Goal: Task Accomplishment & Management: Manage account settings

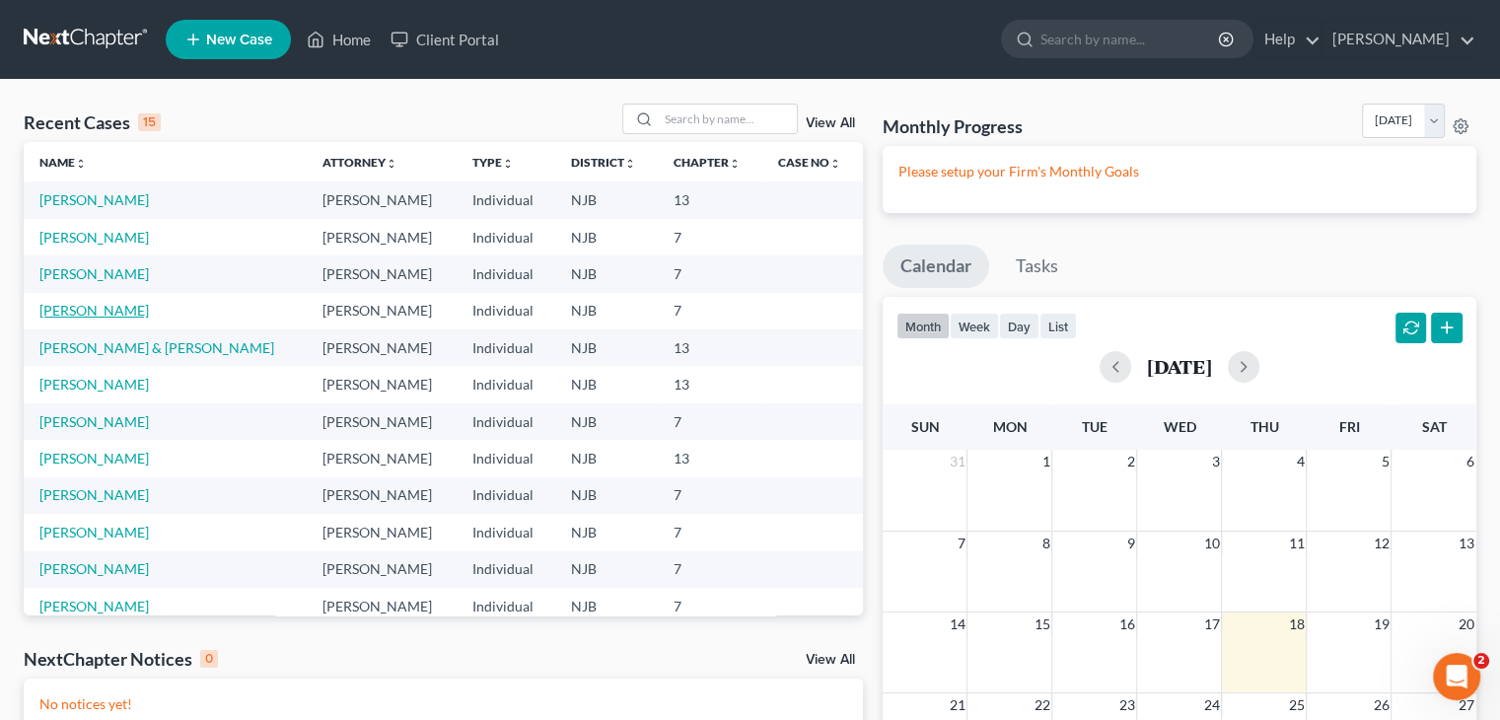
click at [87, 311] on link "[PERSON_NAME]" at bounding box center [93, 310] width 109 height 17
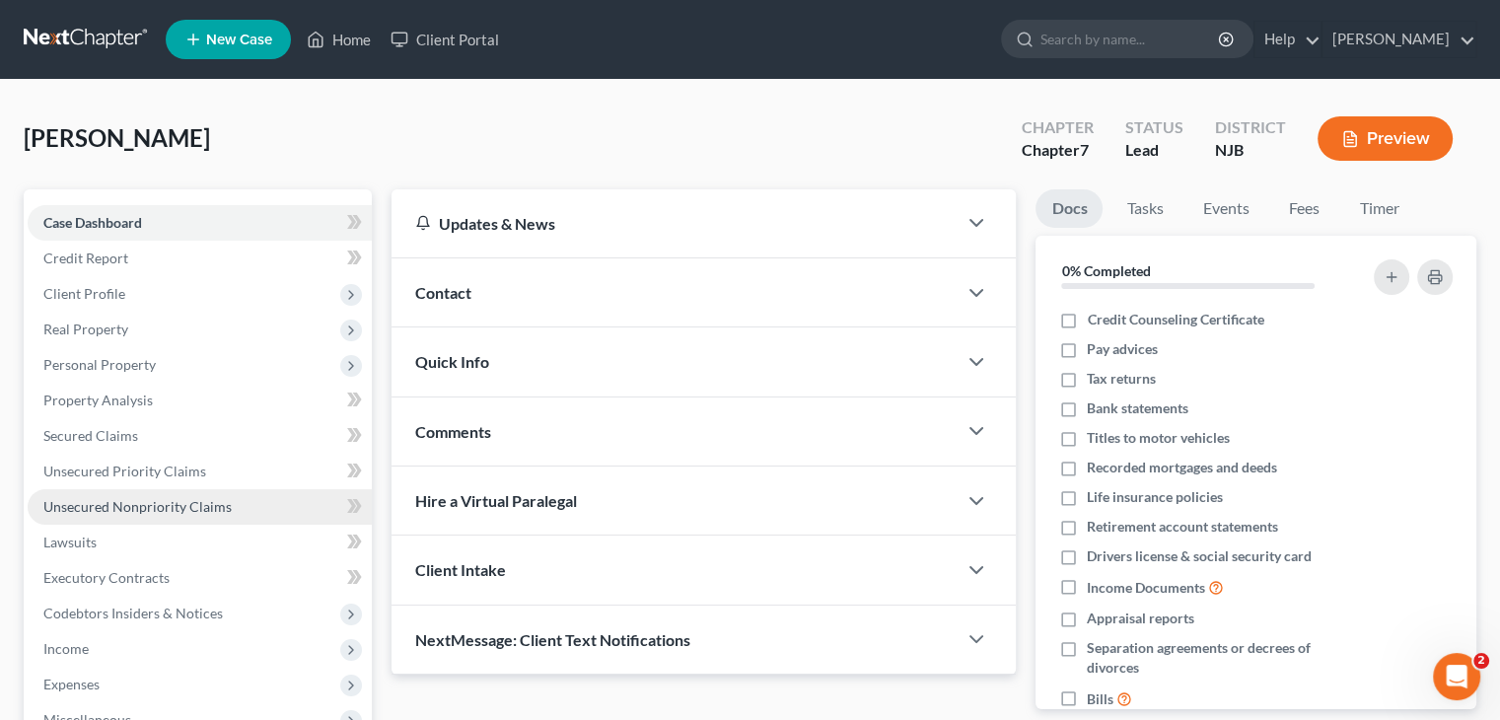
click at [154, 502] on span "Unsecured Nonpriority Claims" at bounding box center [137, 506] width 188 height 17
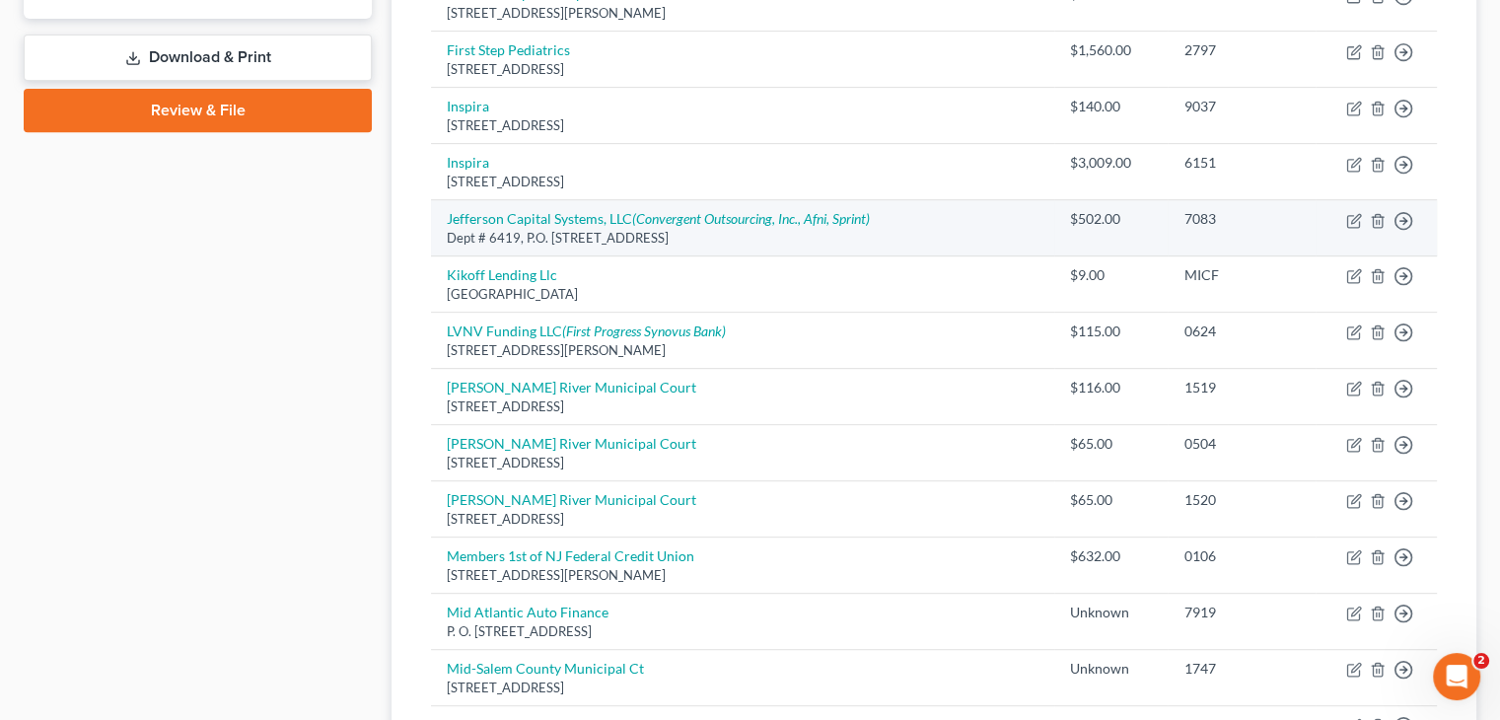
scroll to position [986, 0]
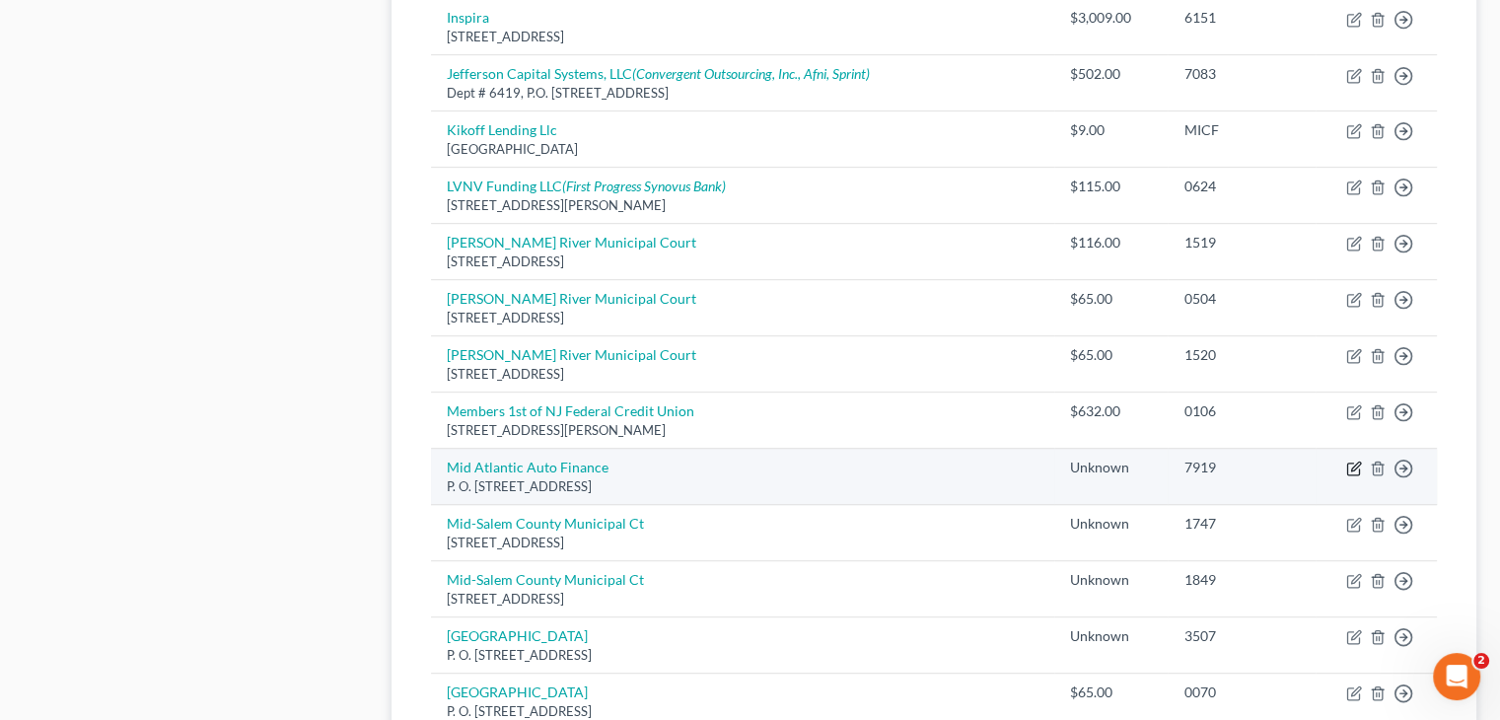
click at [1350, 464] on icon "button" at bounding box center [1354, 469] width 16 height 16
select select "33"
select select "14"
select select "0"
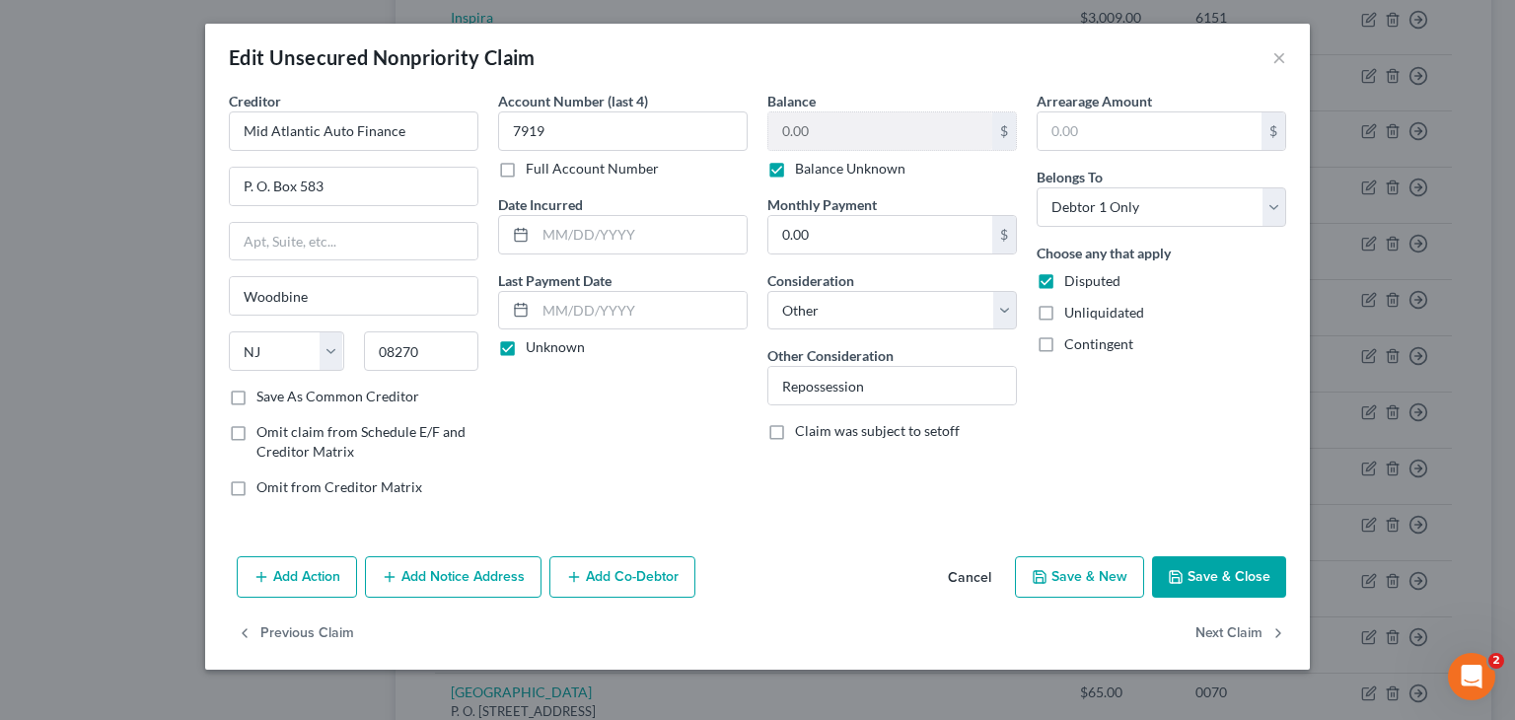
click at [795, 170] on label "Balance Unknown" at bounding box center [850, 169] width 110 height 20
click at [803, 170] on input "Balance Unknown" at bounding box center [809, 165] width 13 height 13
checkbox input "false"
click at [809, 139] on input "0.00" at bounding box center [880, 130] width 224 height 37
click at [1220, 581] on button "Save & Close" at bounding box center [1219, 576] width 134 height 41
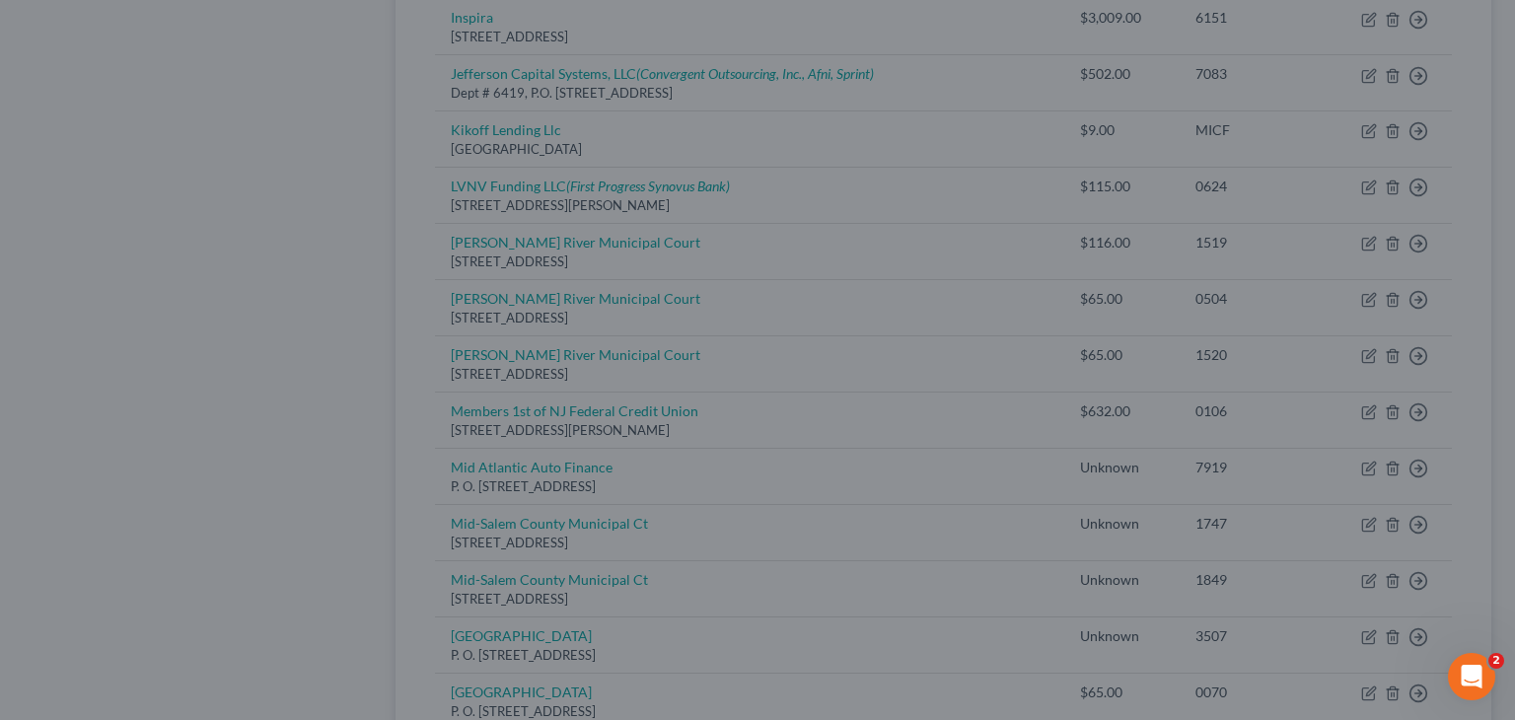
type input "15,655.00"
type input "0"
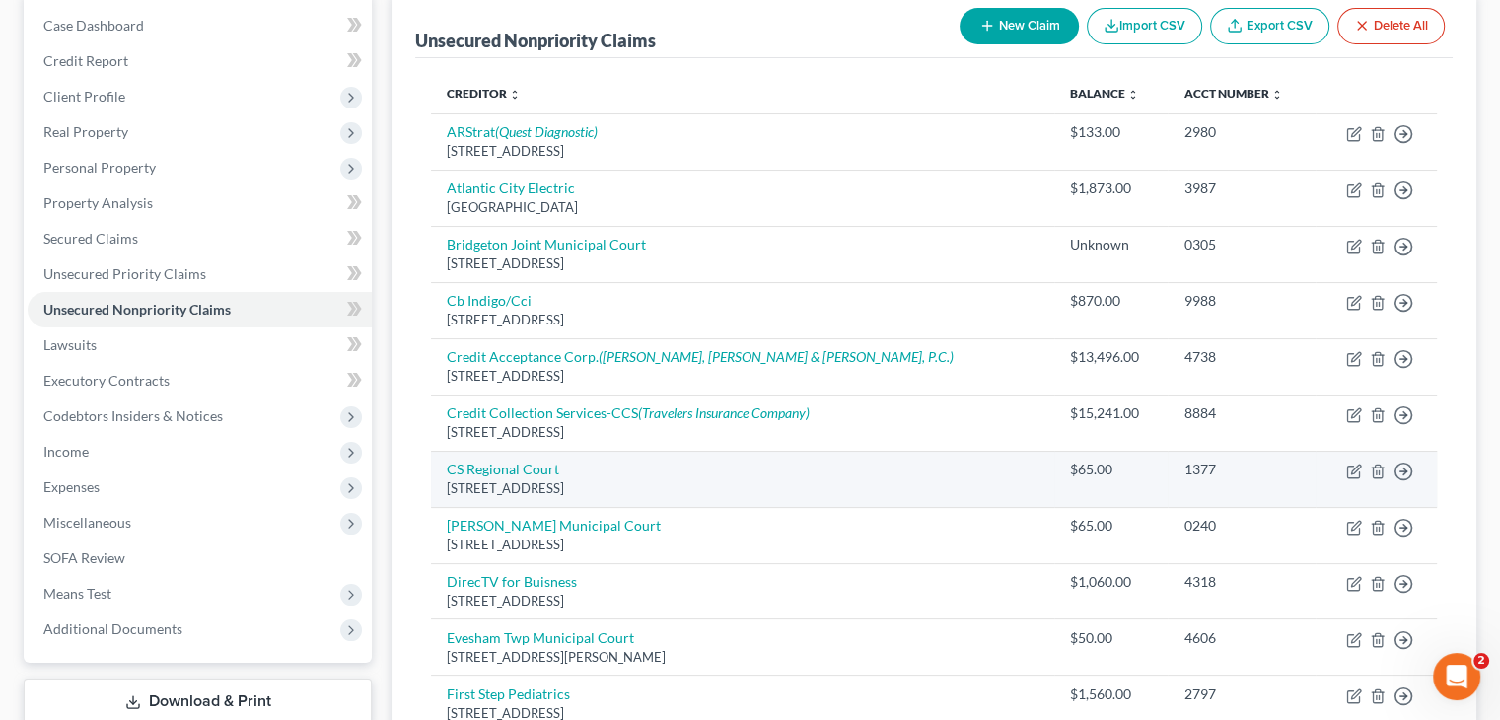
scroll to position [99, 0]
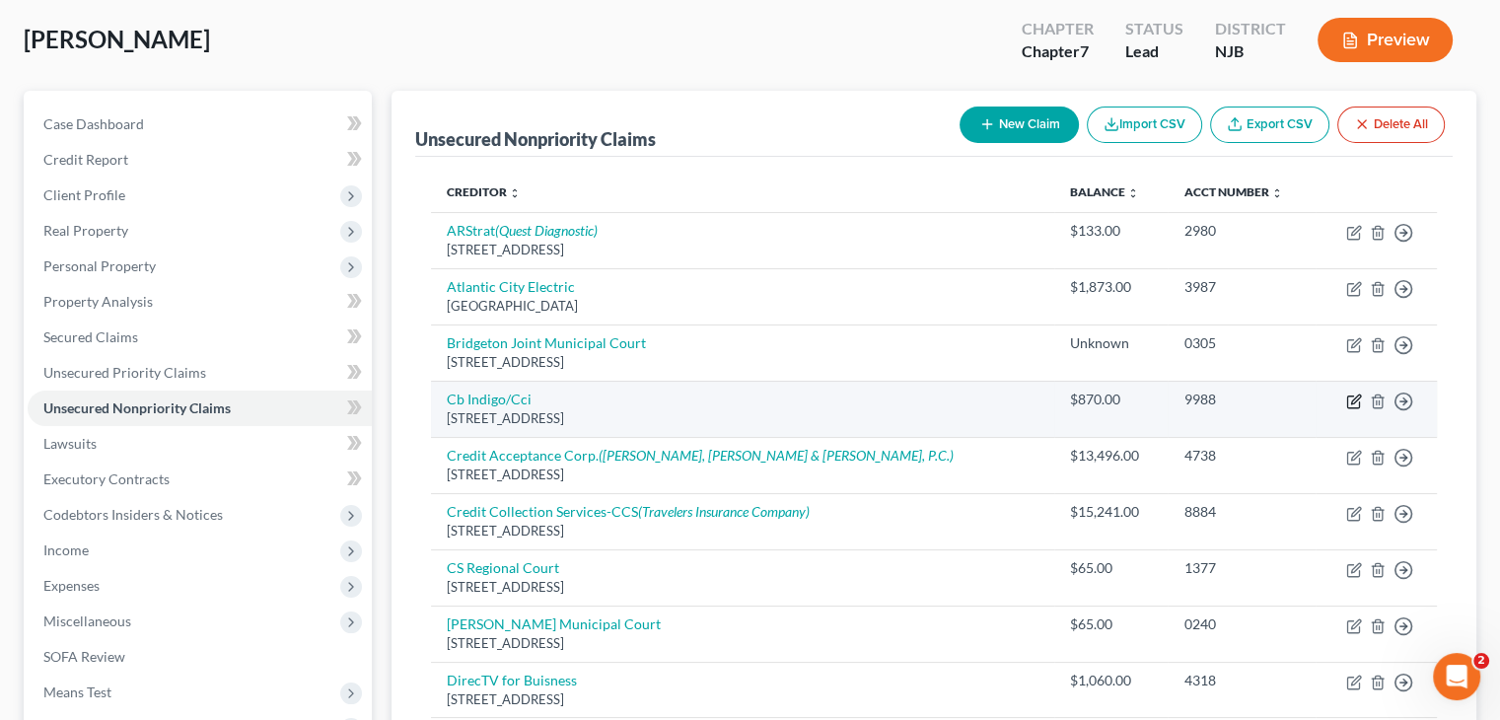
click at [1356, 399] on icon "button" at bounding box center [1355, 398] width 9 height 9
select select "38"
select select "2"
select select "0"
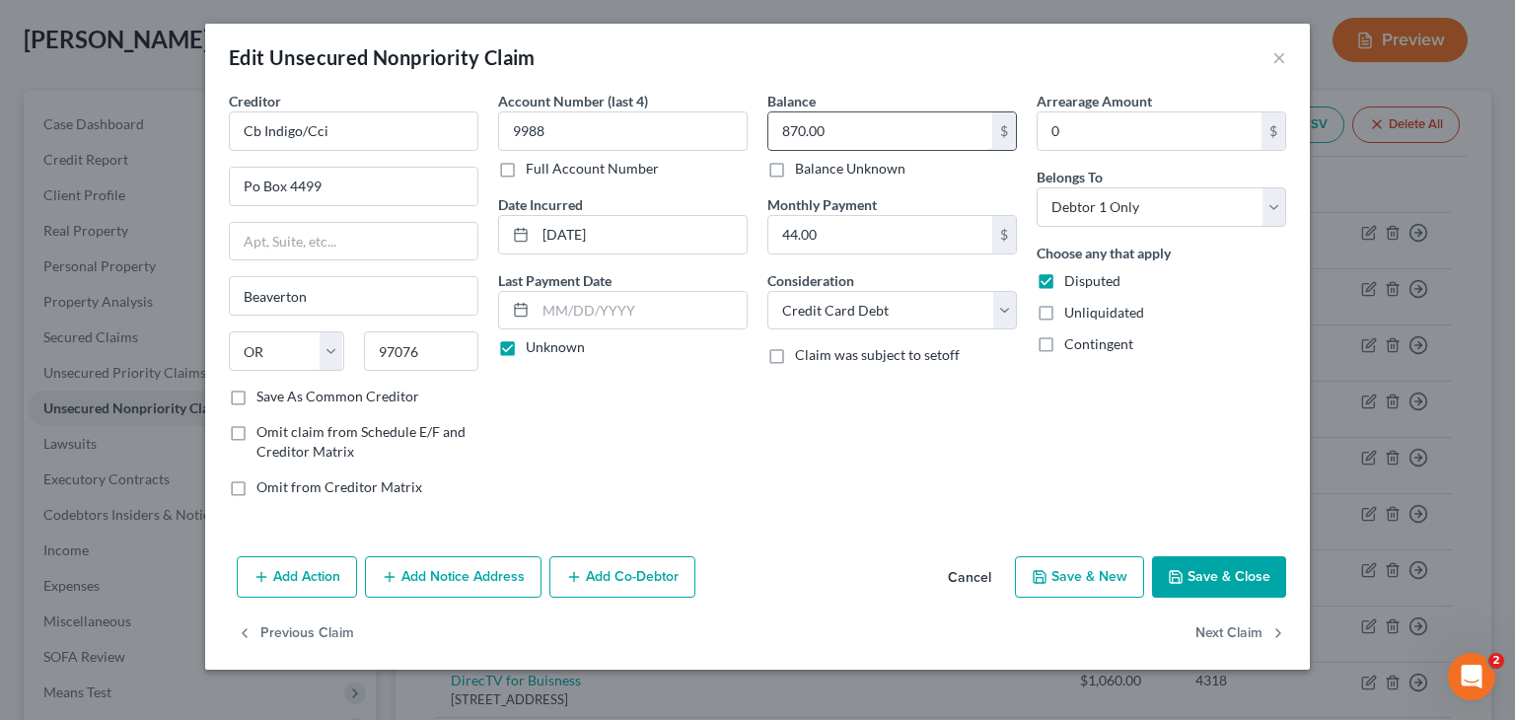
click at [899, 128] on input "870.00" at bounding box center [880, 130] width 224 height 37
type input "1,104.00"
click at [1223, 576] on button "Save & Close" at bounding box center [1219, 576] width 134 height 41
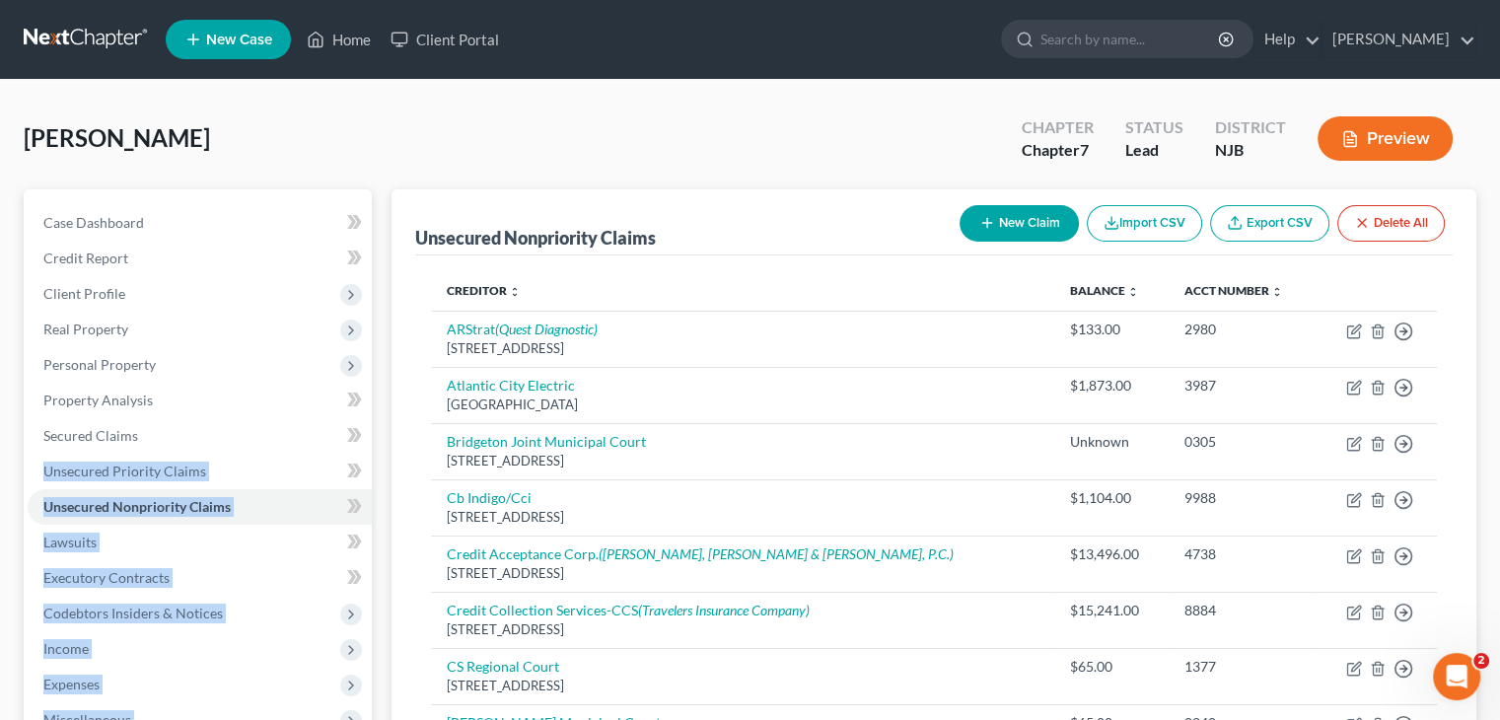
scroll to position [436, 0]
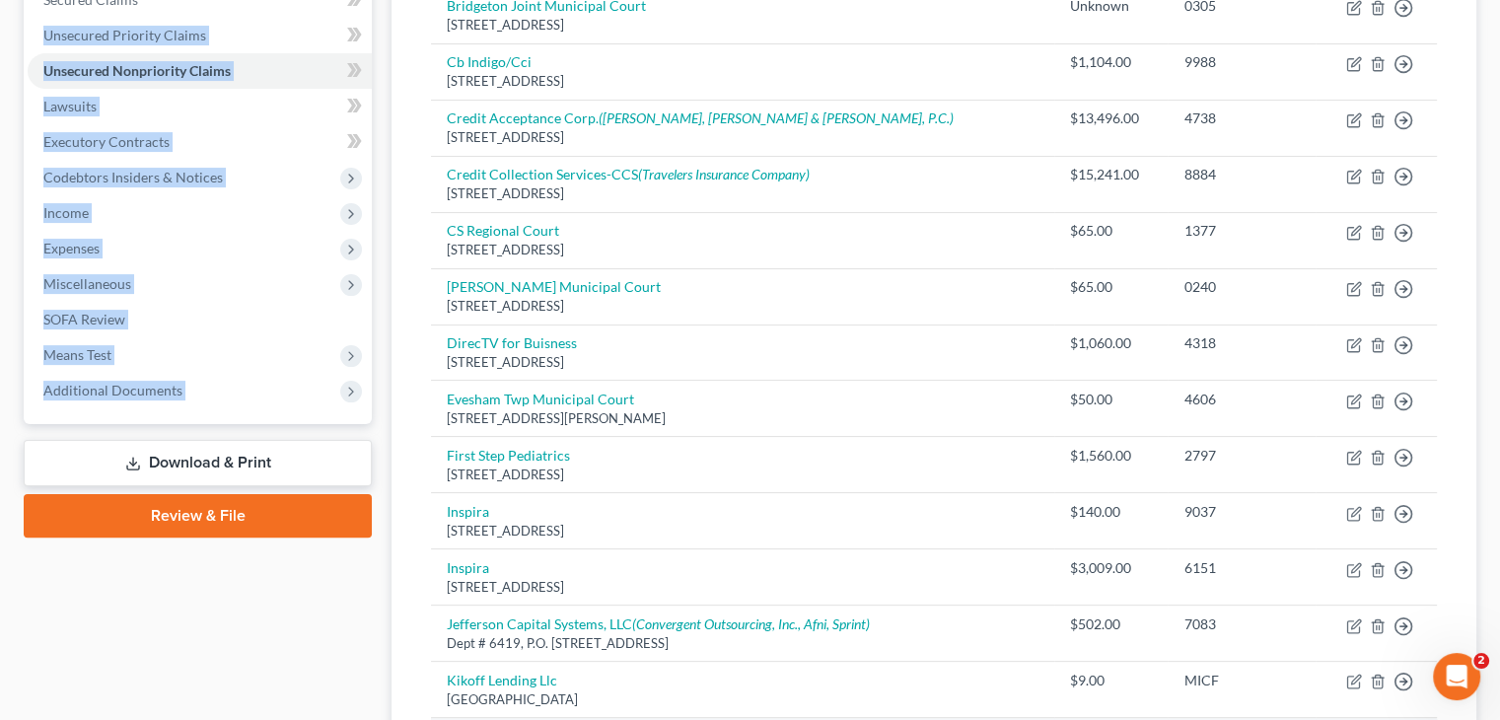
drag, startPoint x: 1404, startPoint y: 498, endPoint x: 1408, endPoint y: 717, distance: 219.0
click at [1478, 719] on html "Home New Case Client Portal [PERSON_NAME] [EMAIL_ADDRESS][DOMAIN_NAME] My Accou…" at bounding box center [750, 702] width 1500 height 2277
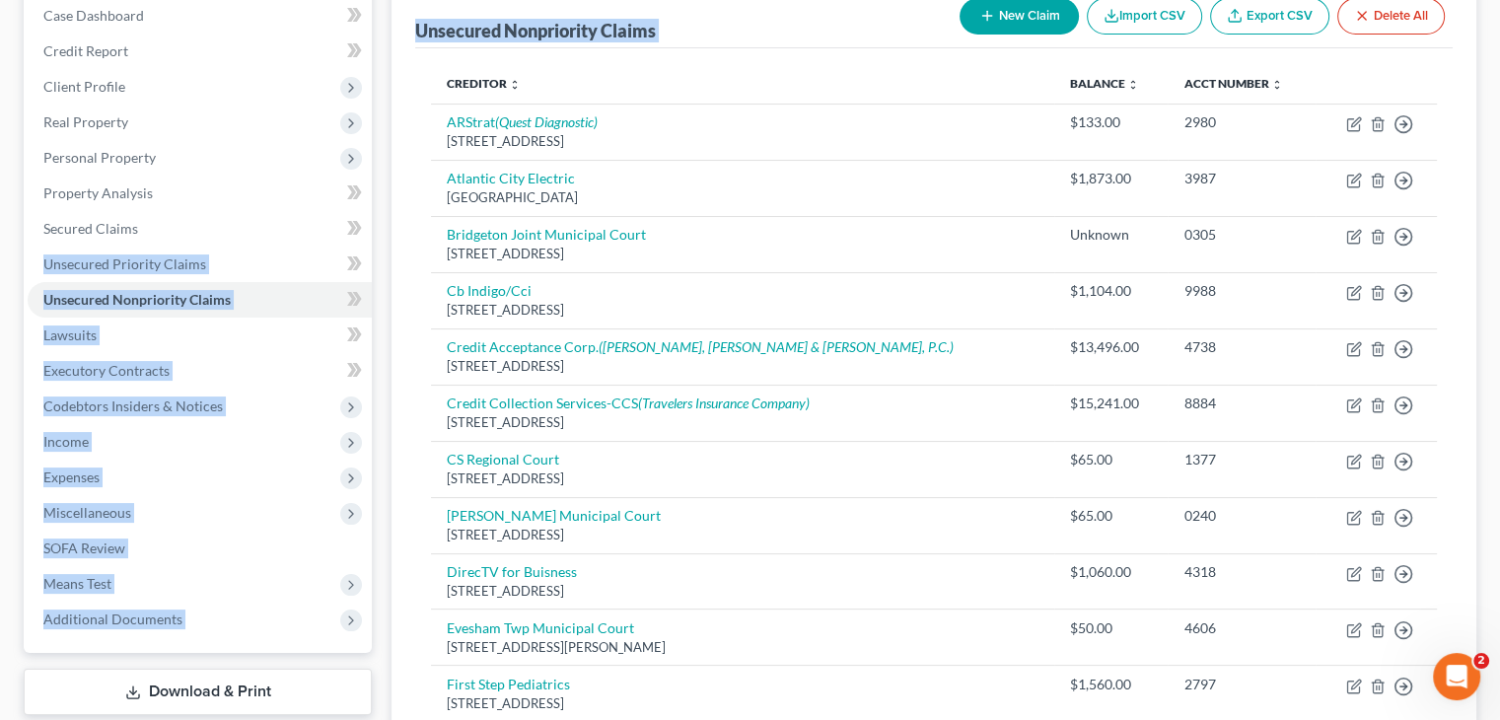
scroll to position [0, 0]
